Goal: Obtain resource: Obtain resource

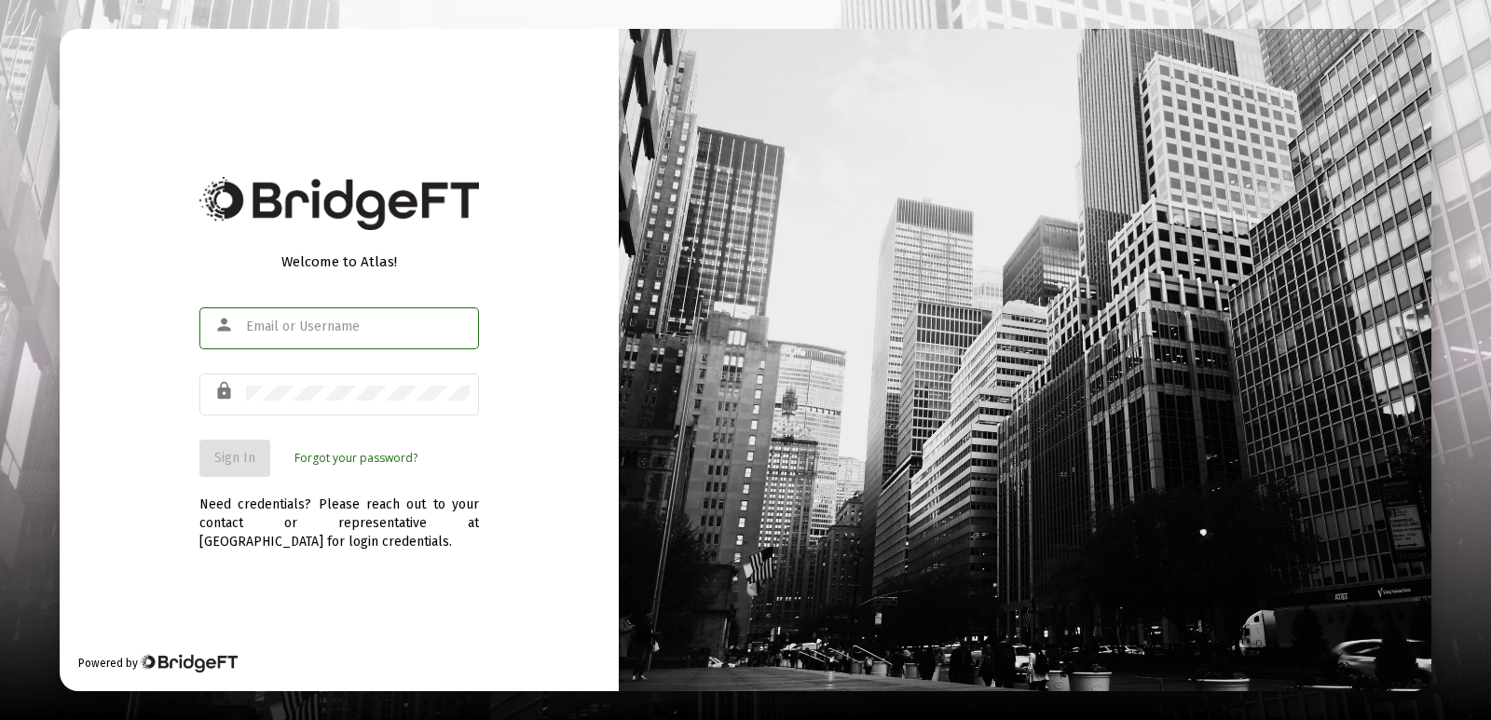
click at [360, 328] on input "text" at bounding box center [358, 327] width 224 height 15
type input "[EMAIL_ADDRESS][DOMAIN_NAME]"
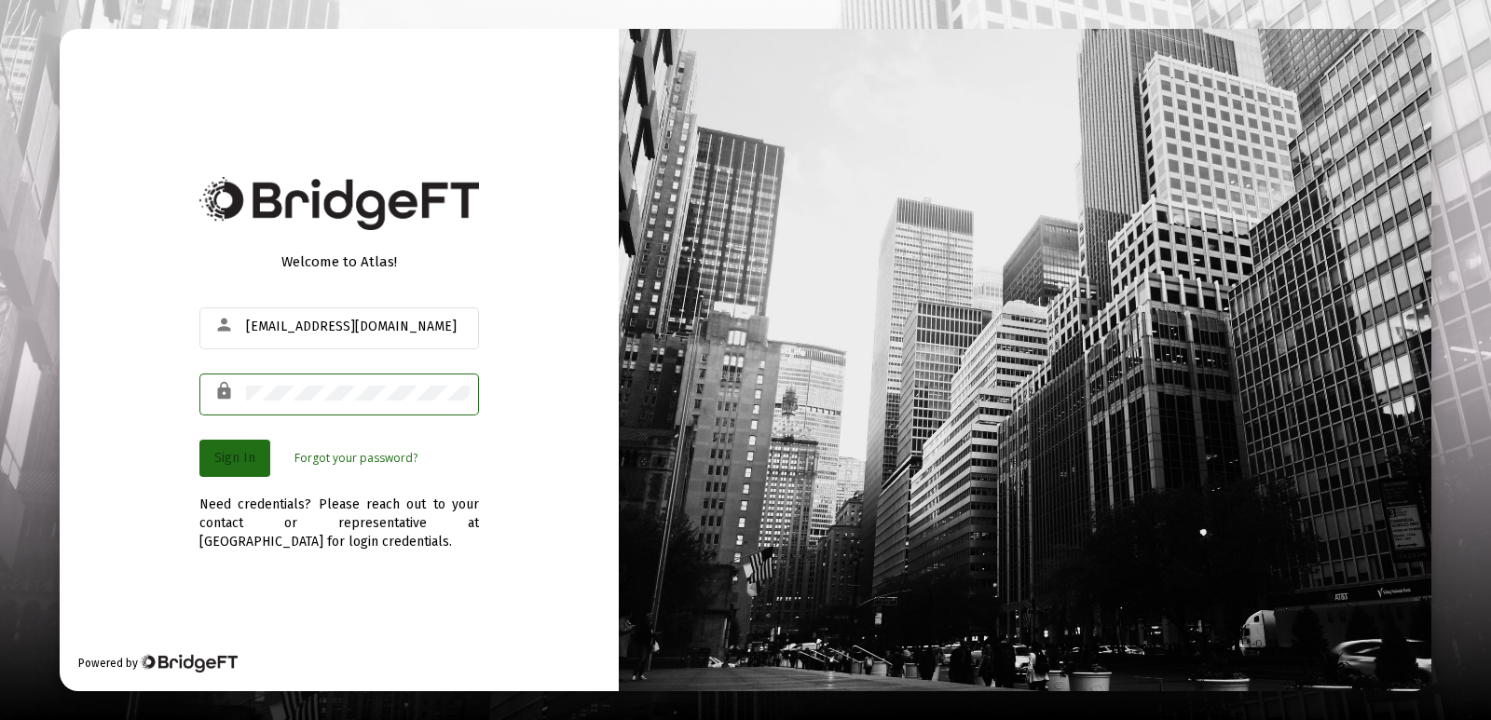
click at [233, 463] on span "Sign In" at bounding box center [234, 458] width 41 height 16
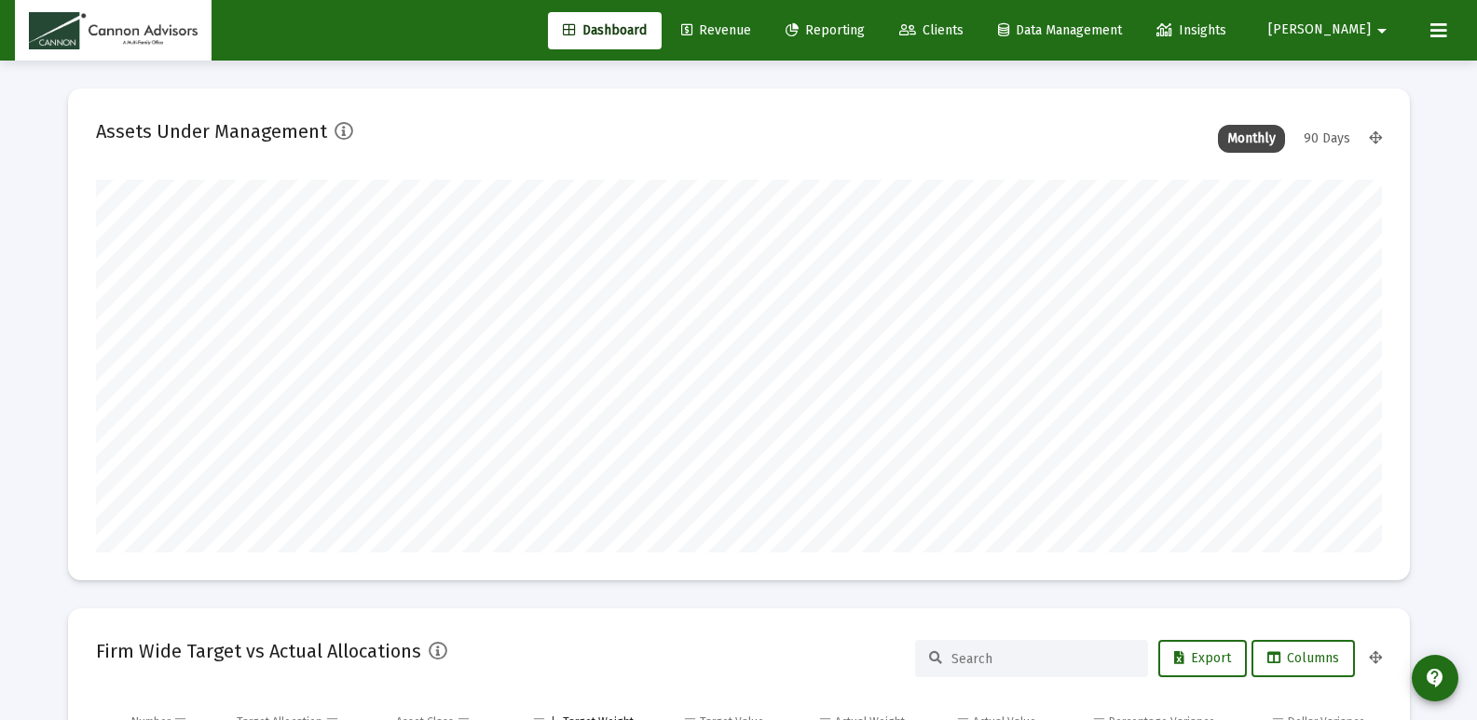
scroll to position [373, 1286]
type input "[DATE]"
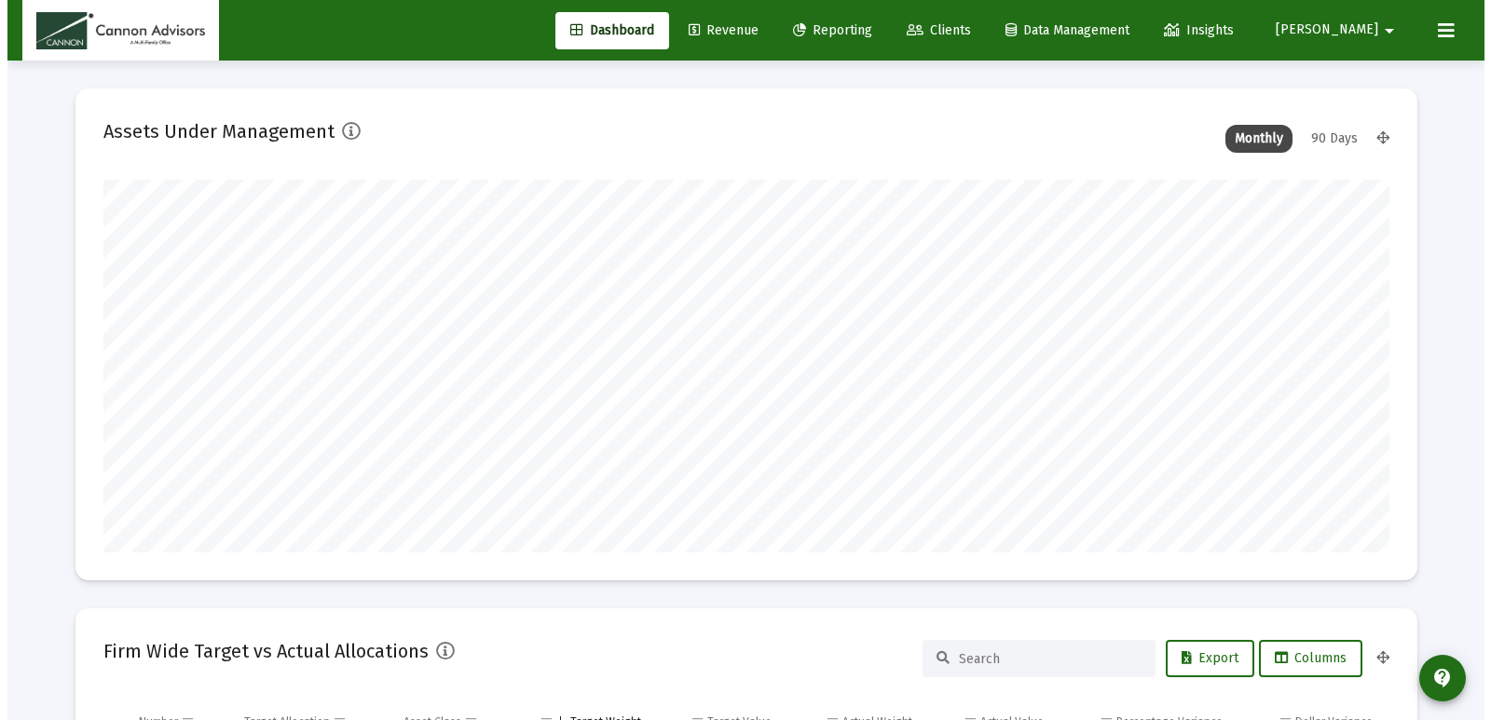
scroll to position [373, 692]
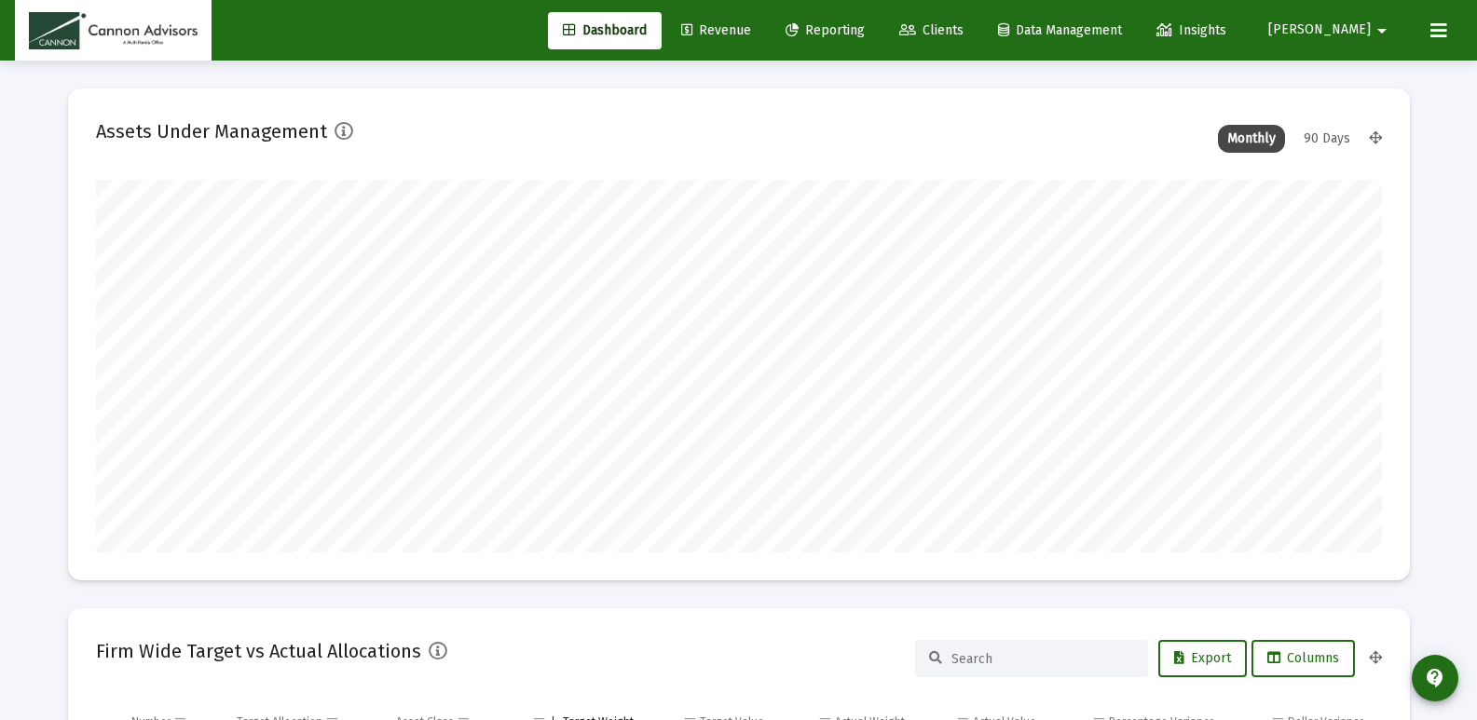
click at [865, 34] on span "Reporting" at bounding box center [825, 30] width 79 height 16
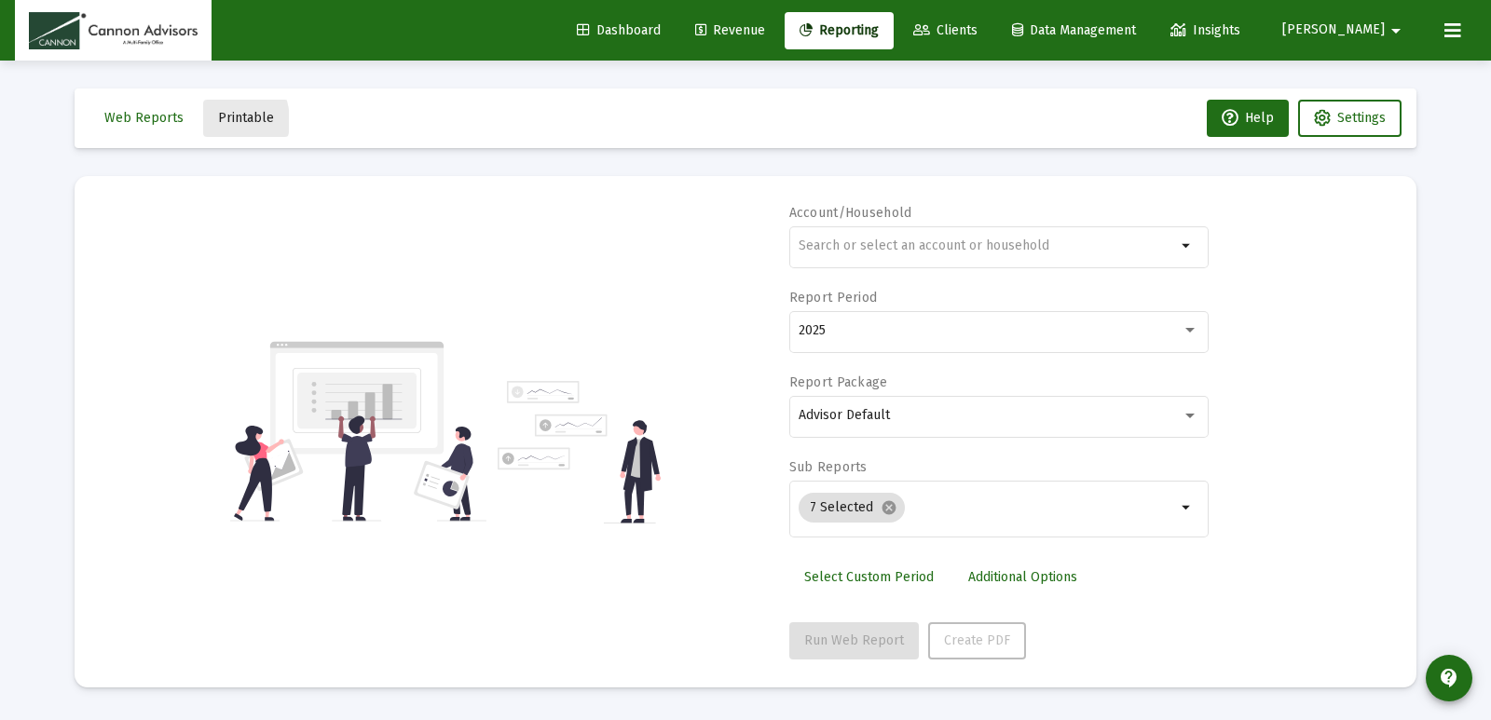
click at [218, 121] on span "Printable" at bounding box center [246, 118] width 56 height 16
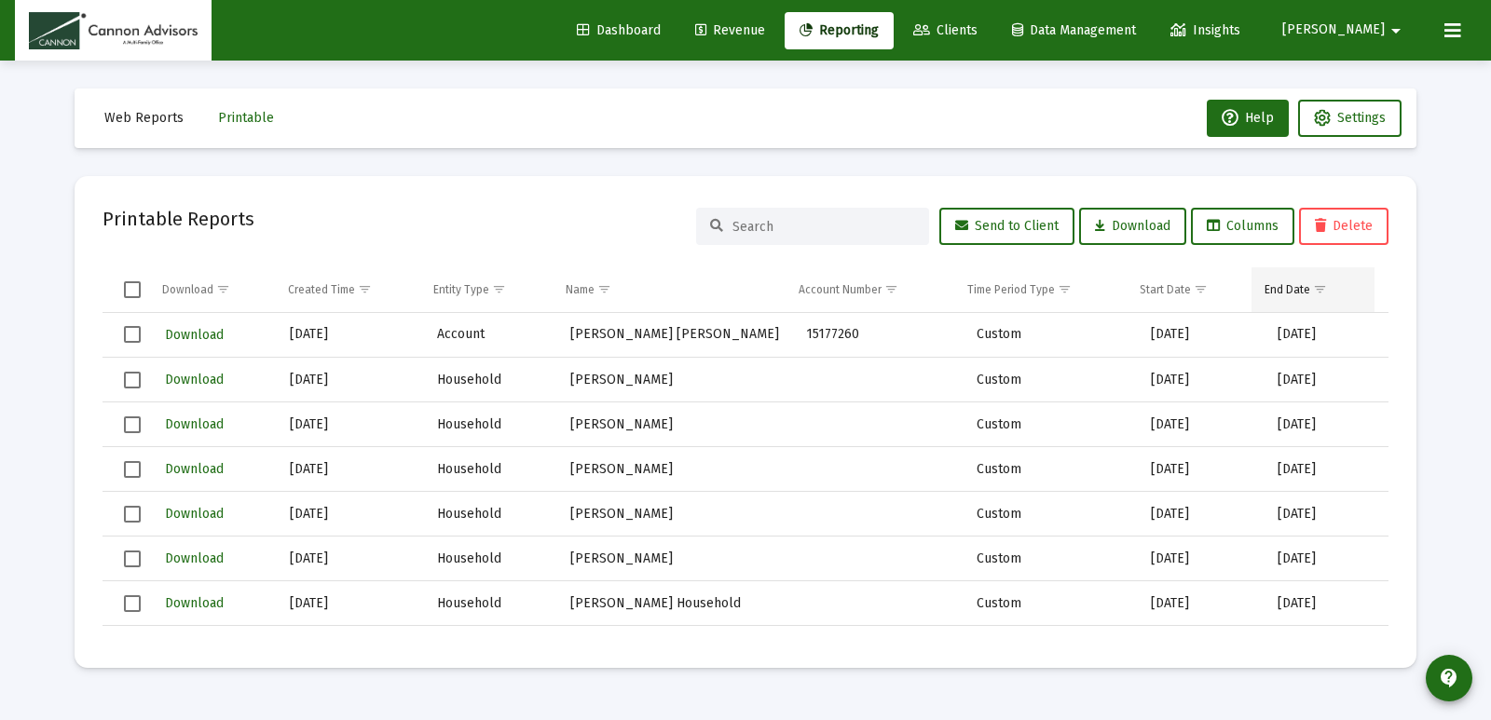
click at [1321, 288] on span "Show filter options for column 'End Date'" at bounding box center [1320, 289] width 14 height 14
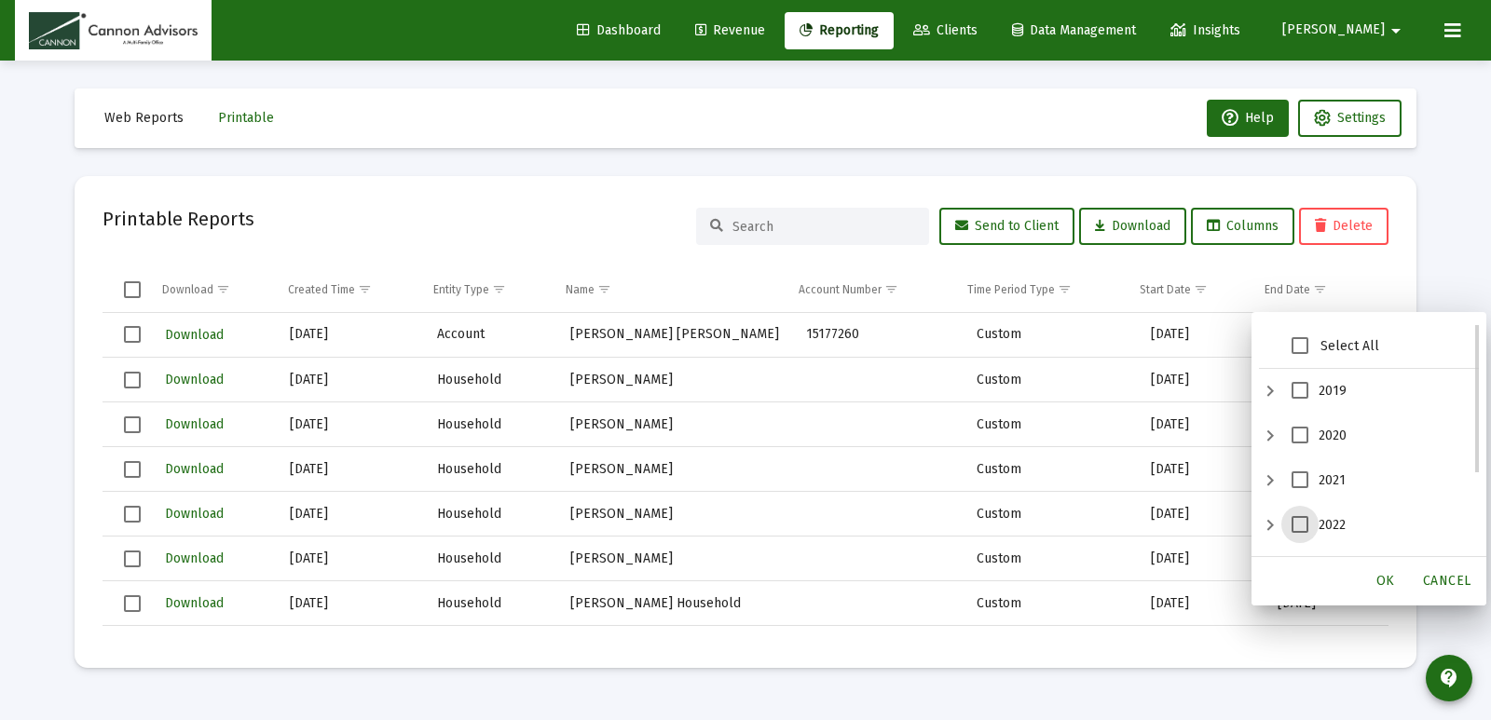
click at [1300, 527] on span "2022" at bounding box center [1300, 524] width 17 height 17
click at [1377, 574] on span "OK" at bounding box center [1385, 581] width 19 height 16
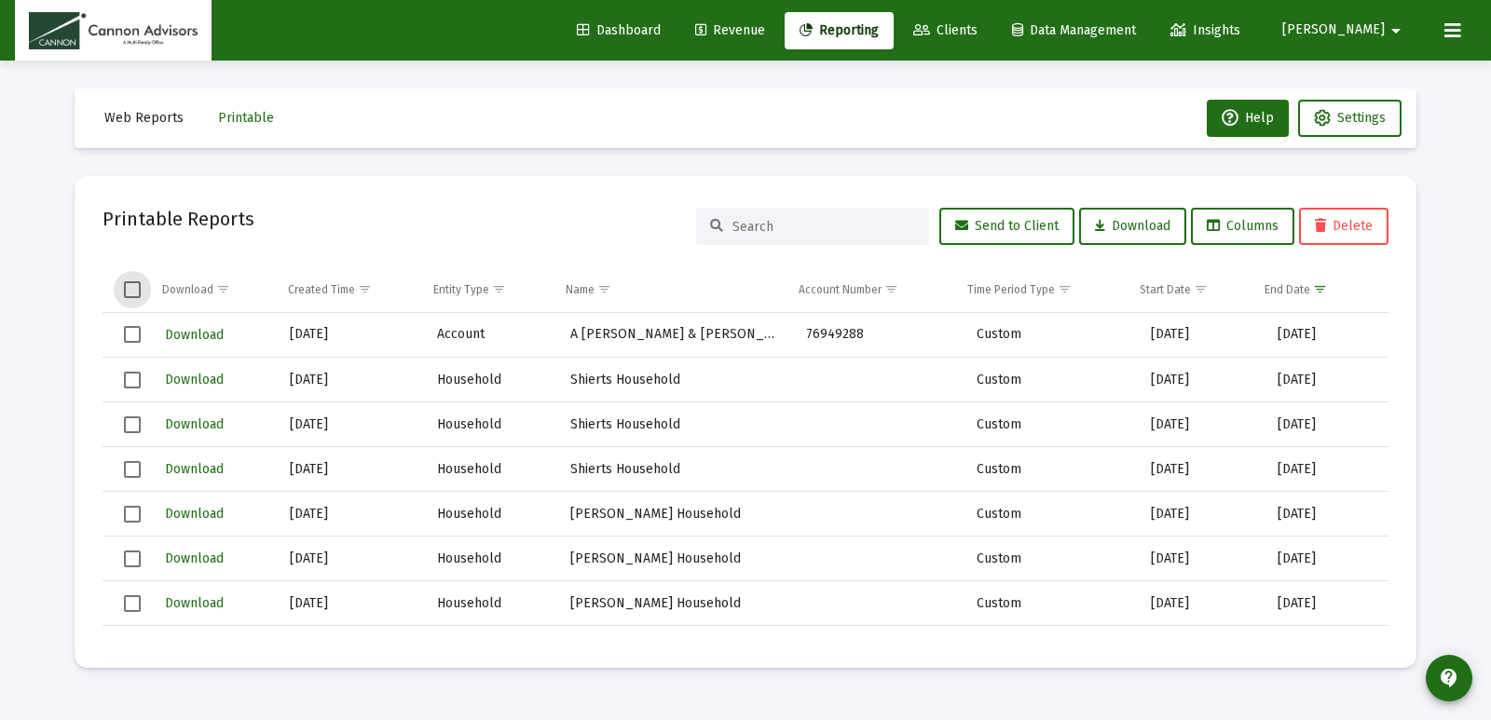
click at [130, 283] on span "Select all" at bounding box center [132, 289] width 17 height 17
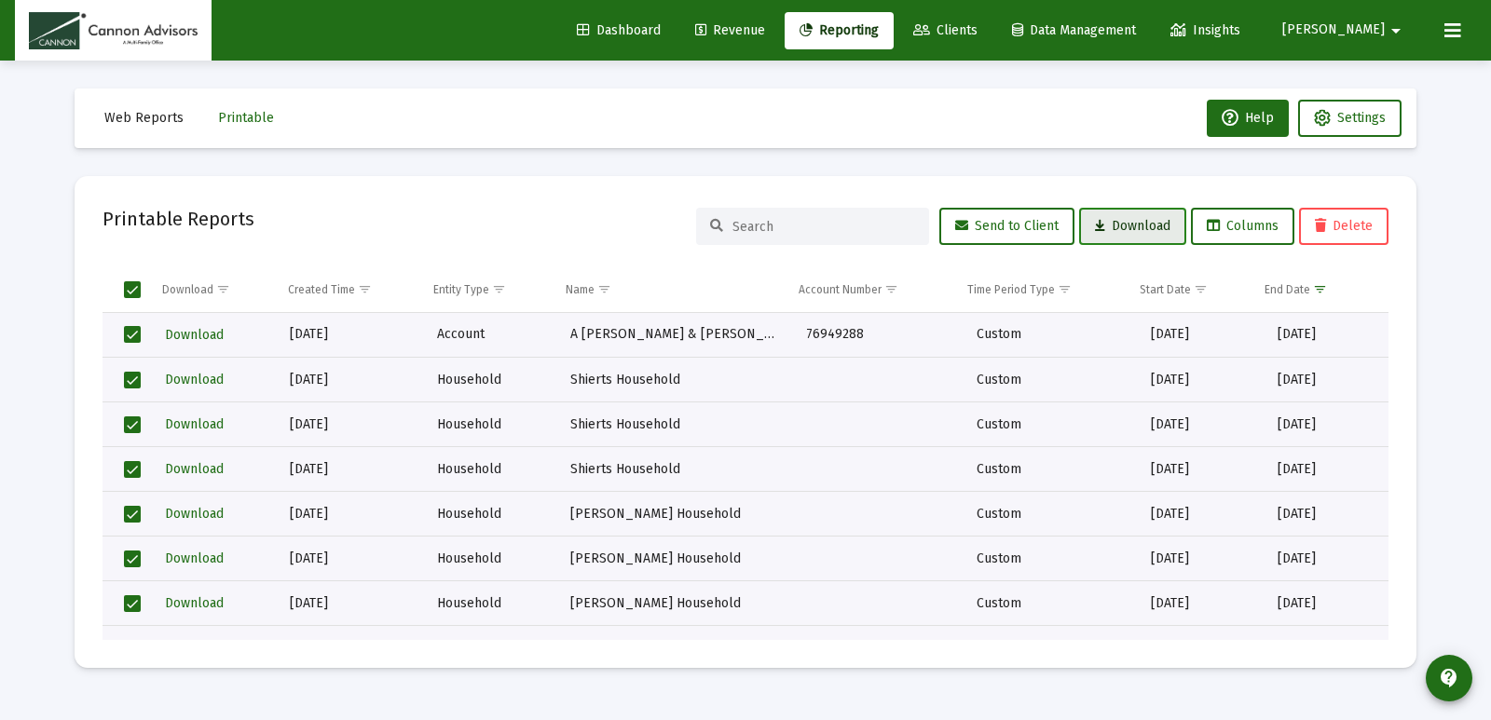
click at [1130, 218] on span "Download" at bounding box center [1132, 226] width 75 height 16
